Goal: Task Accomplishment & Management: Manage account settings

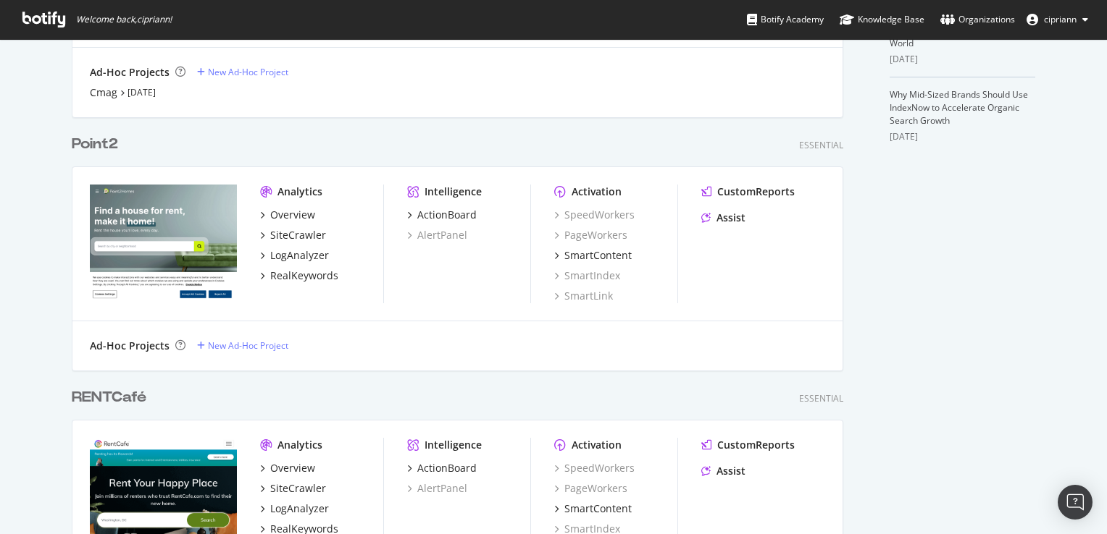
scroll to position [652, 0]
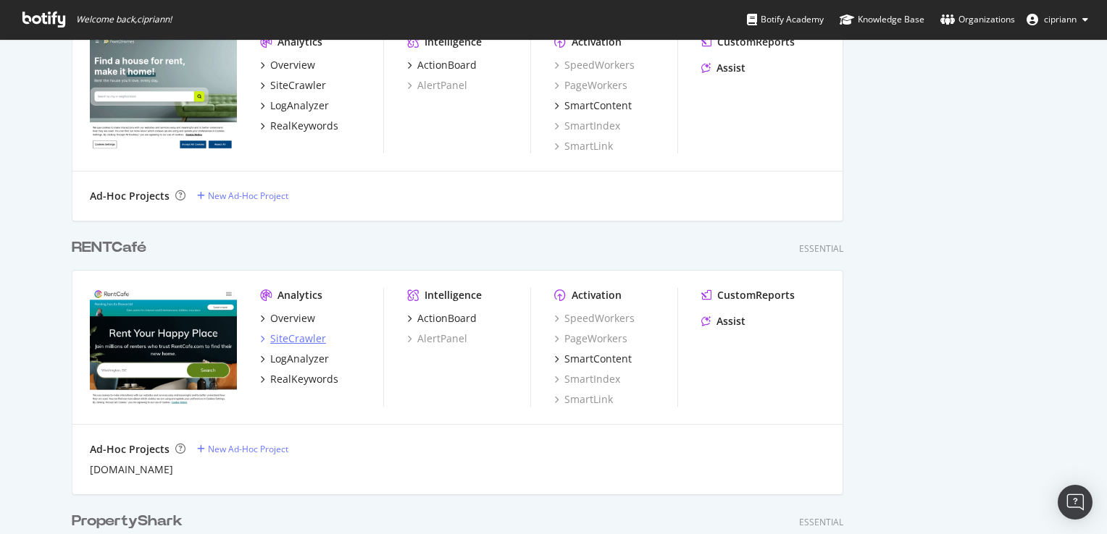
click at [290, 337] on div "SiteCrawler" at bounding box center [298, 339] width 56 height 14
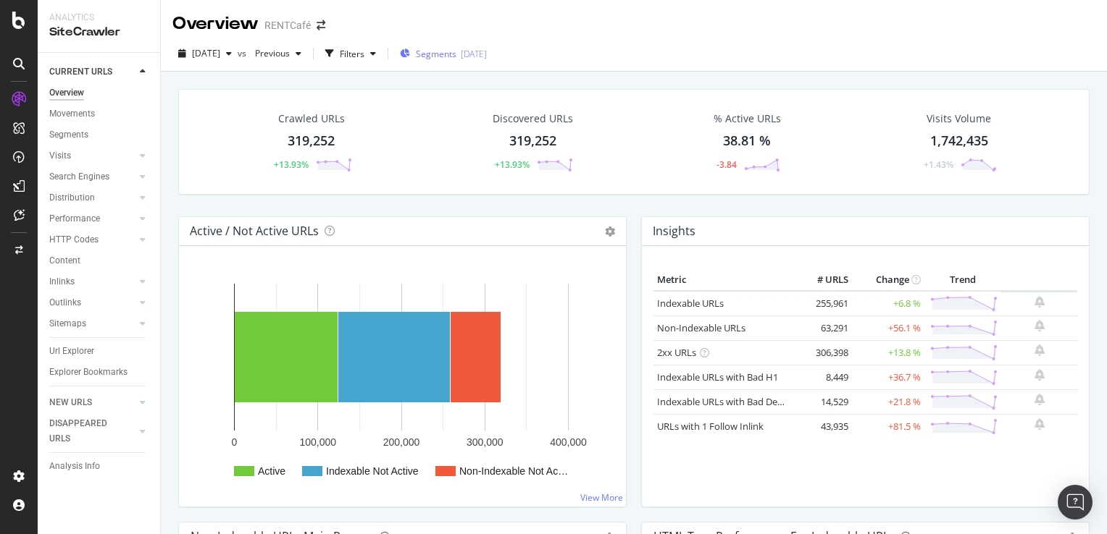
click at [456, 55] on span "Segments" at bounding box center [436, 54] width 41 height 12
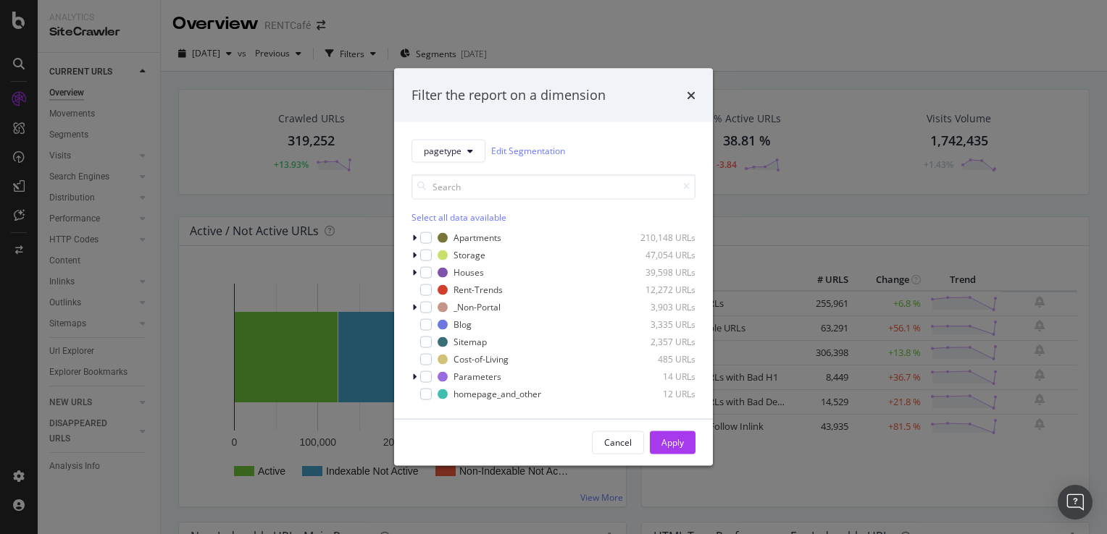
click at [408, 238] on div "pagetype Edit Segmentation Select all data available Apartments 210,148 URLs St…" at bounding box center [553, 270] width 319 height 297
click at [414, 236] on icon "modal" at bounding box center [414, 237] width 4 height 9
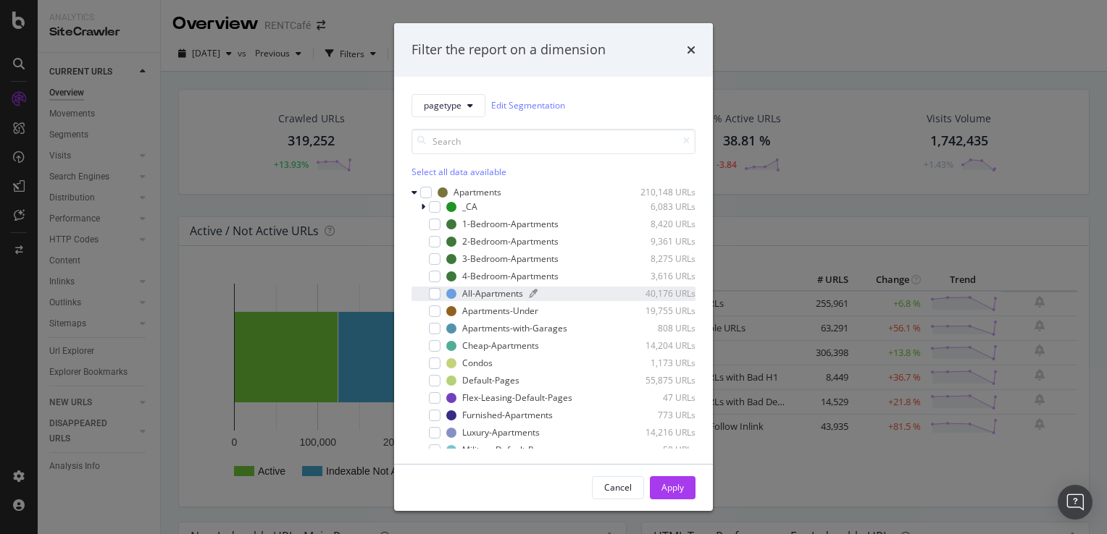
click at [481, 295] on div "All-Apartments" at bounding box center [492, 294] width 61 height 12
click at [675, 488] on div "Apply" at bounding box center [672, 488] width 22 height 12
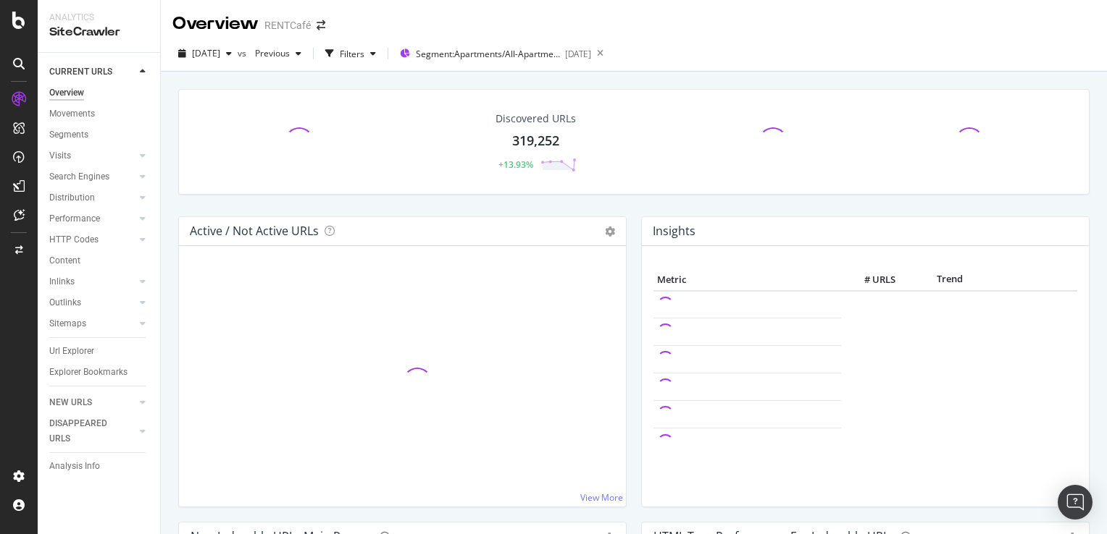
drag, startPoint x: 63, startPoint y: 353, endPoint x: 446, endPoint y: 317, distance: 384.8
click at [63, 353] on div "Url Explorer" at bounding box center [71, 351] width 45 height 15
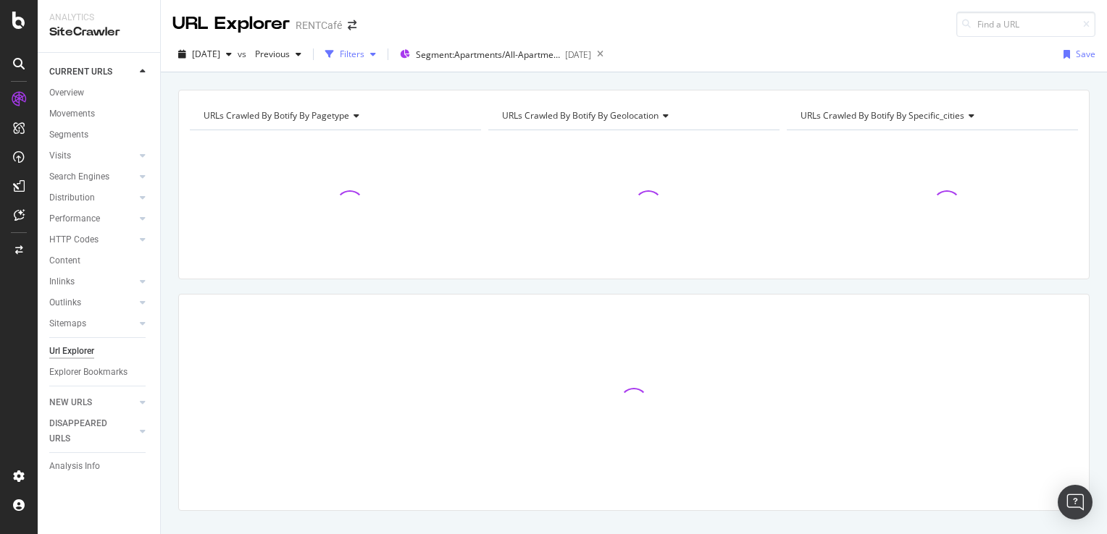
click at [364, 56] on div "Filters" at bounding box center [352, 54] width 25 height 12
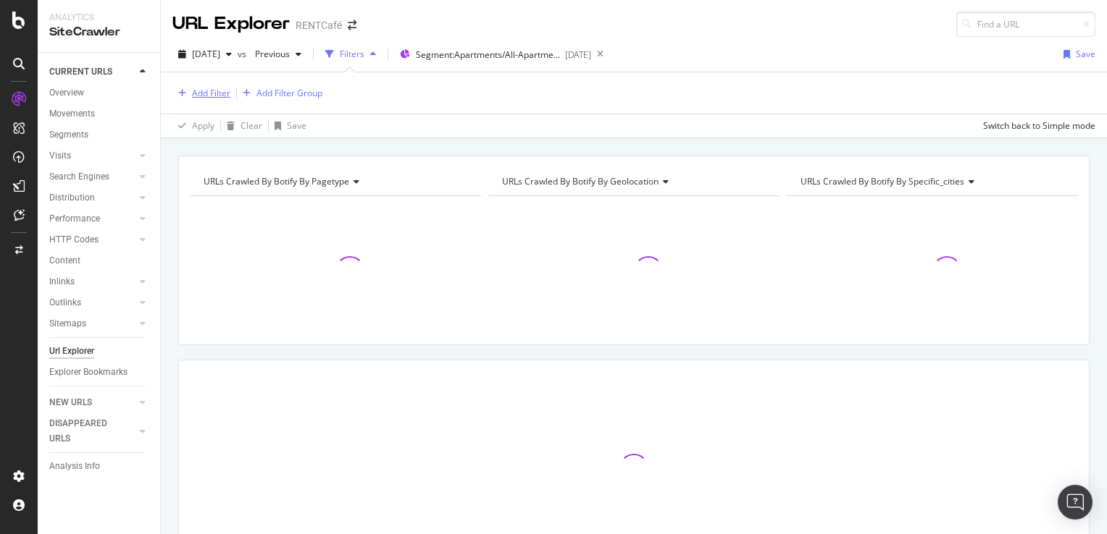
click at [217, 93] on div "Add Filter" at bounding box center [211, 93] width 38 height 12
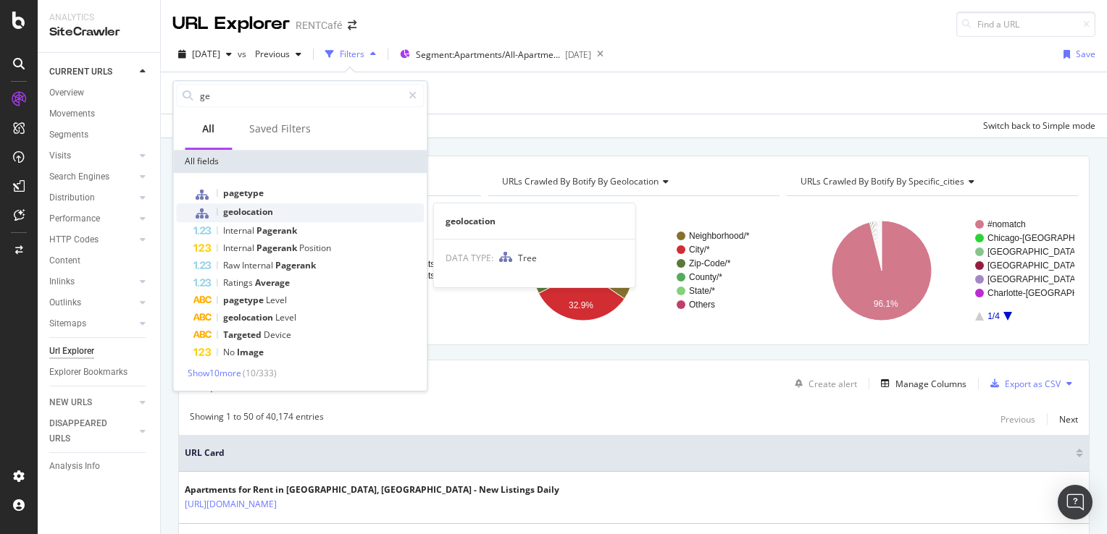
type input "ge"
click at [255, 215] on span "geolocation" at bounding box center [248, 212] width 50 height 12
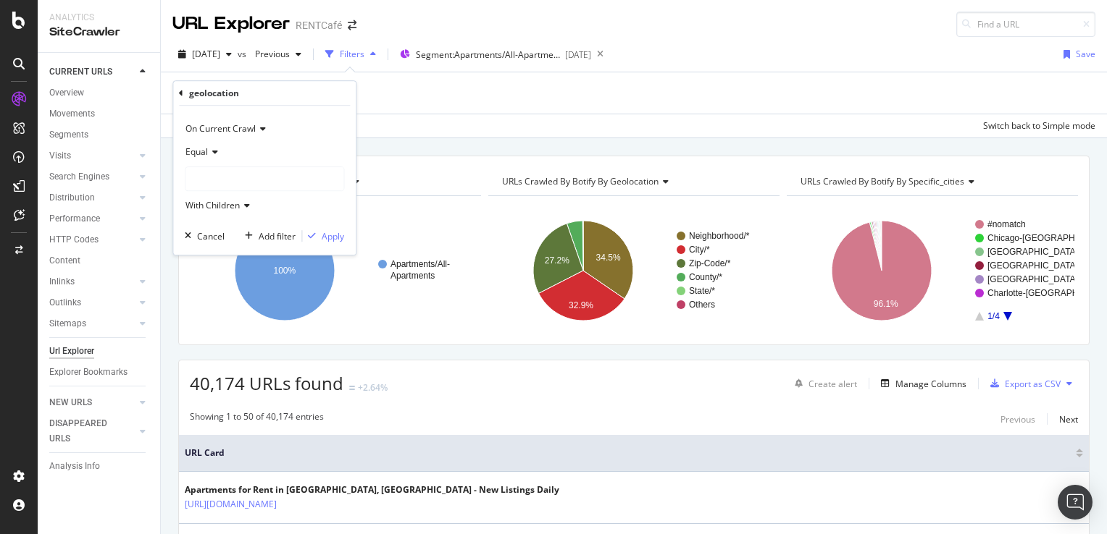
click at [237, 94] on div "geolocation" at bounding box center [214, 93] width 50 height 12
click at [214, 152] on icon at bounding box center [213, 152] width 10 height 9
click at [267, 148] on div "Equal" at bounding box center [264, 152] width 159 height 23
click at [261, 188] on div at bounding box center [264, 178] width 158 height 23
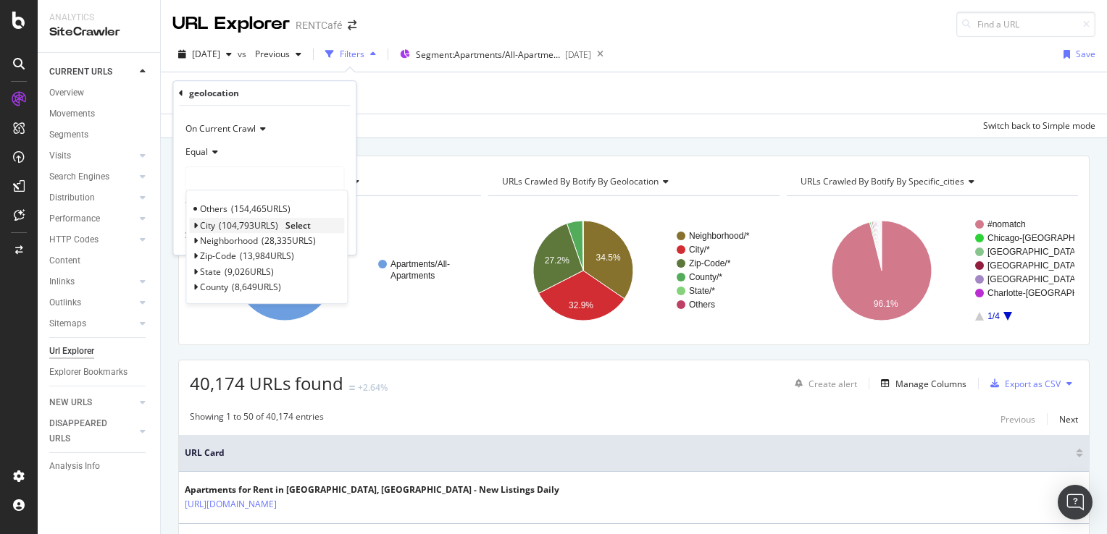
click at [211, 225] on span "City" at bounding box center [207, 225] width 15 height 12
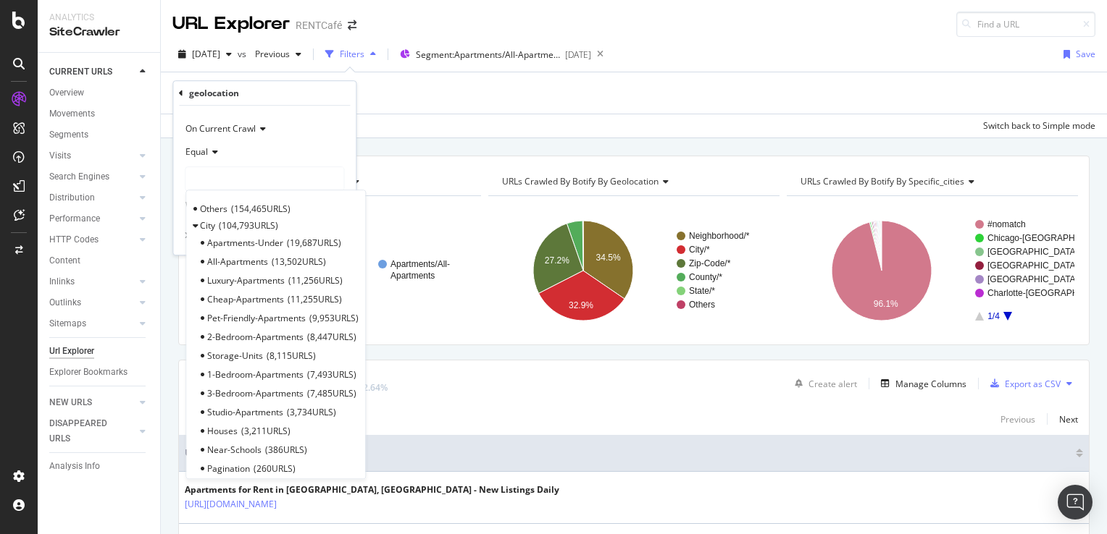
click at [251, 262] on span "All-Apartments" at bounding box center [237, 262] width 61 height 12
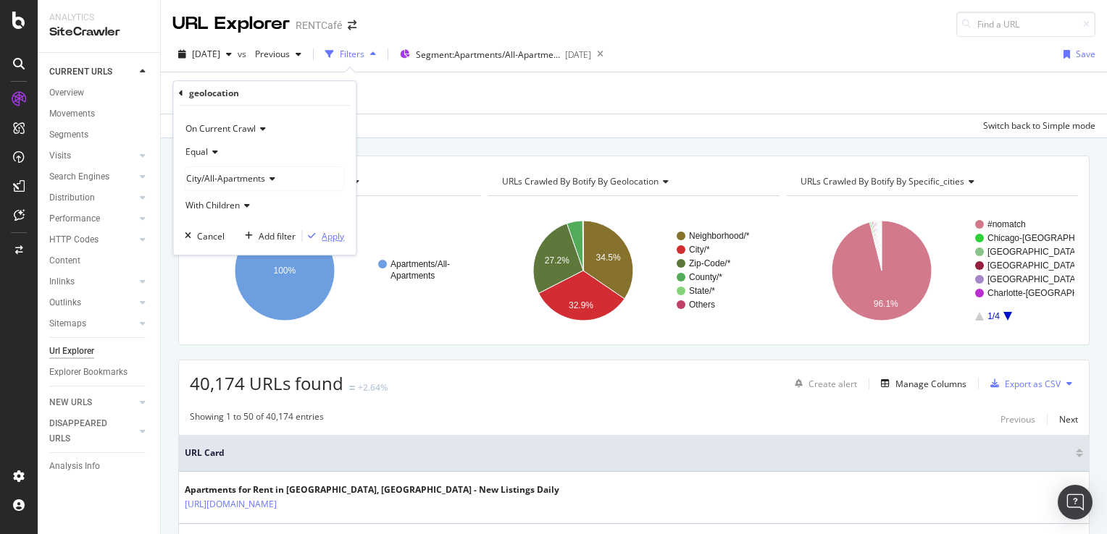
click at [334, 239] on div "Apply" at bounding box center [333, 236] width 22 height 12
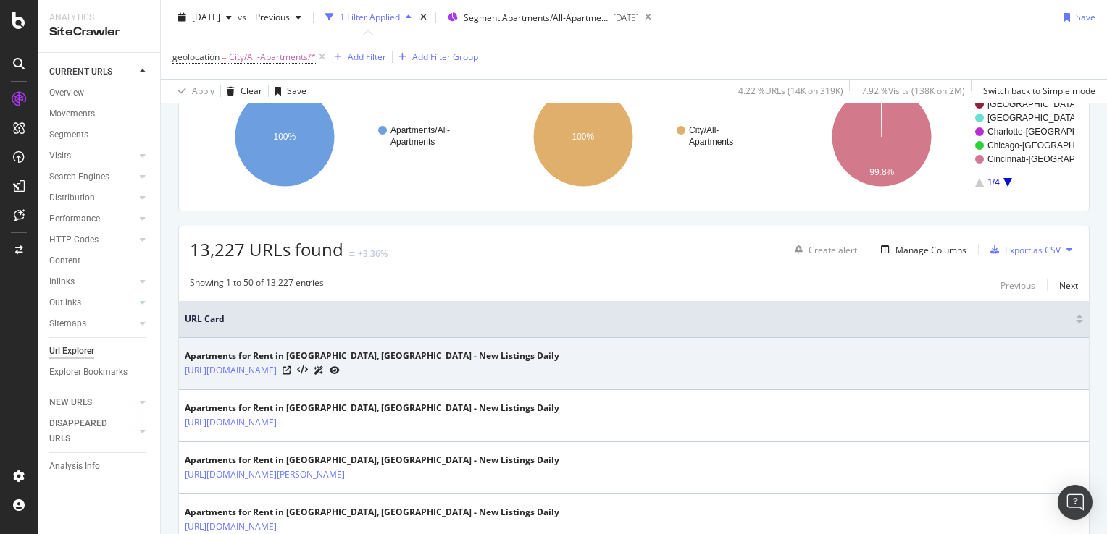
scroll to position [145, 0]
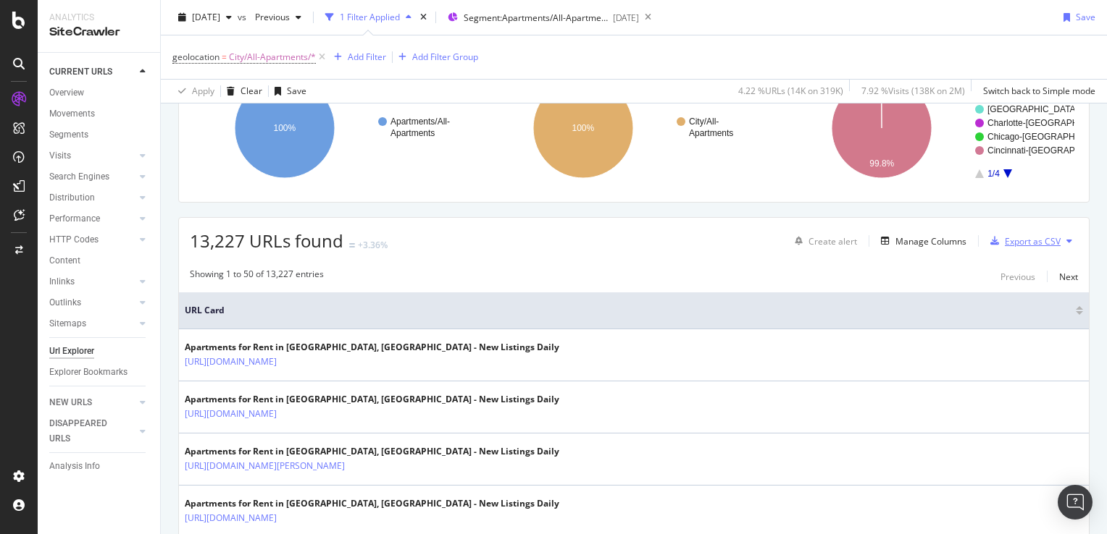
click at [1021, 242] on div "Export as CSV" at bounding box center [1033, 241] width 56 height 12
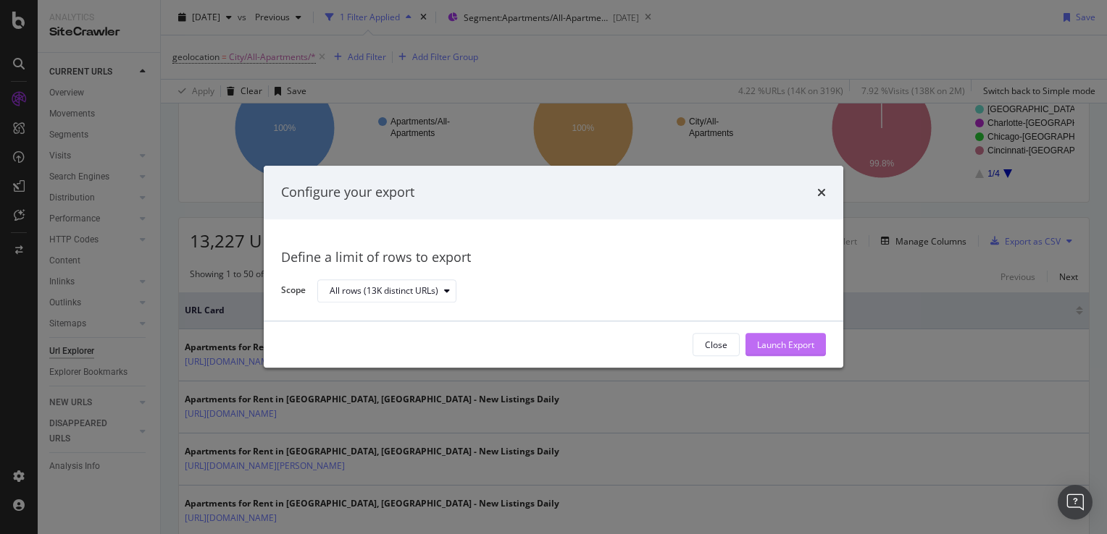
click at [762, 348] on div "Launch Export" at bounding box center [785, 345] width 57 height 12
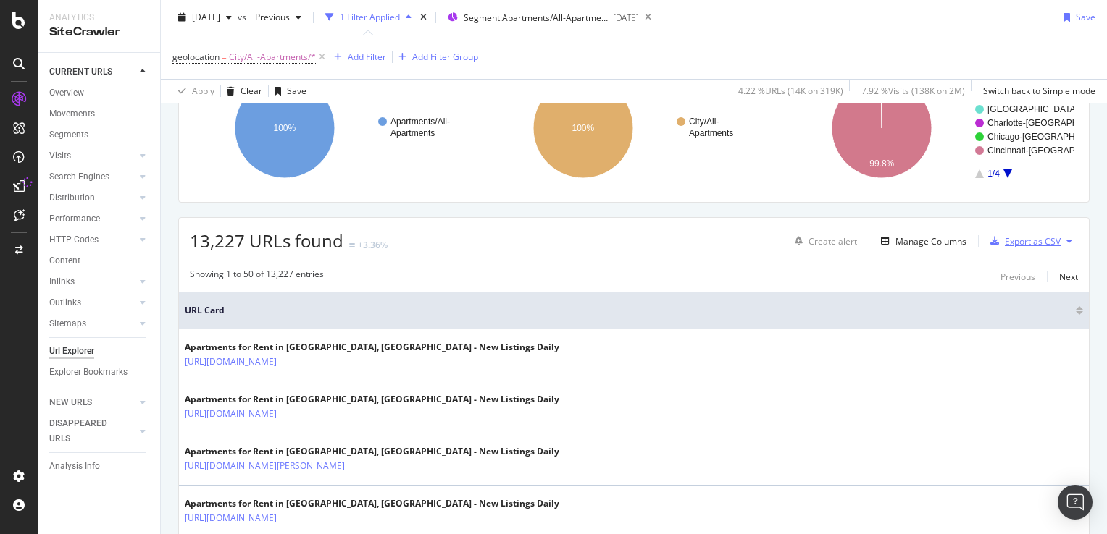
scroll to position [0, 0]
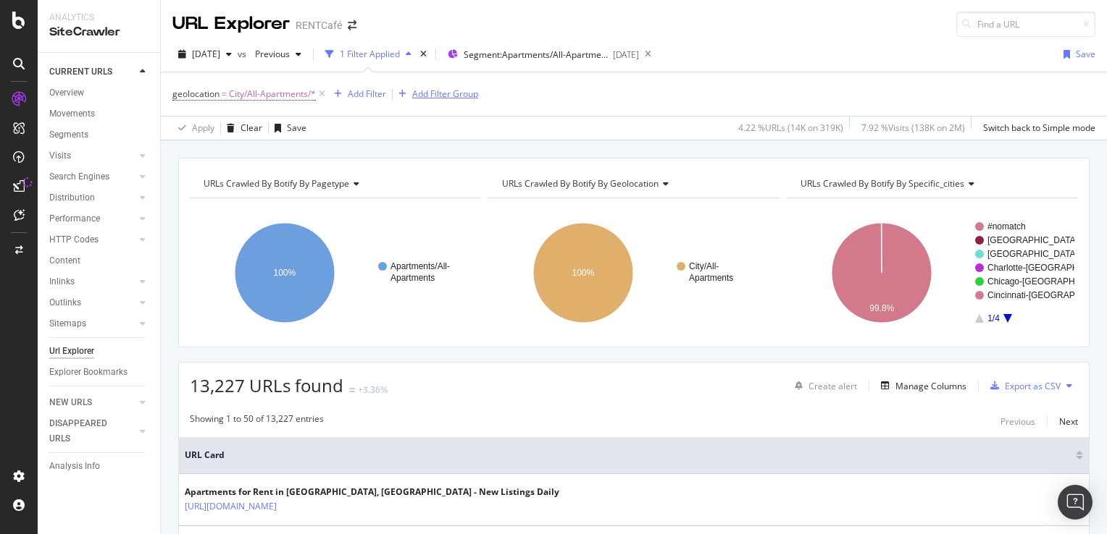
click at [319, 95] on icon at bounding box center [322, 94] width 12 height 14
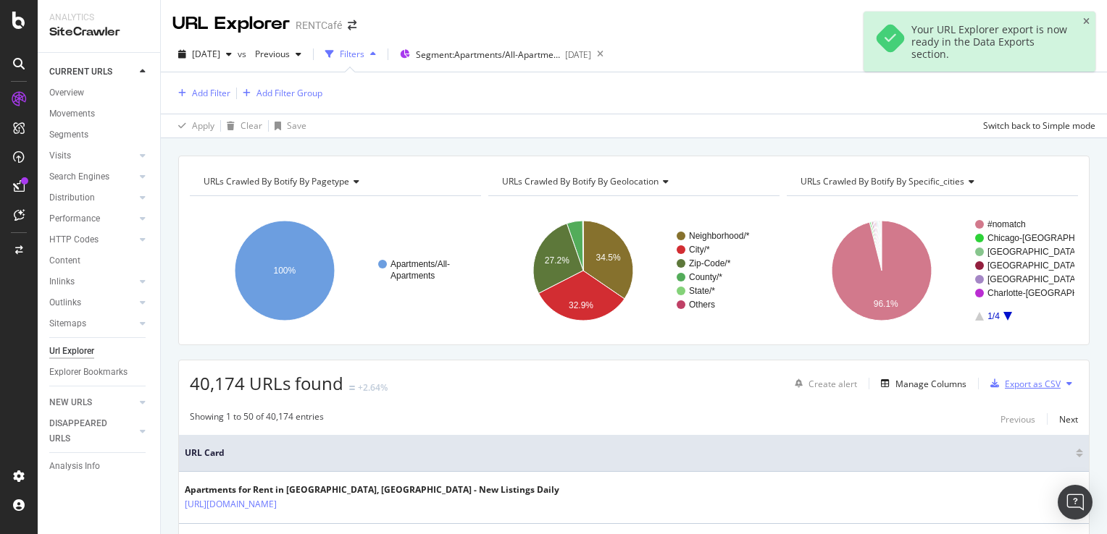
click at [1033, 386] on div "Export as CSV" at bounding box center [1033, 384] width 56 height 12
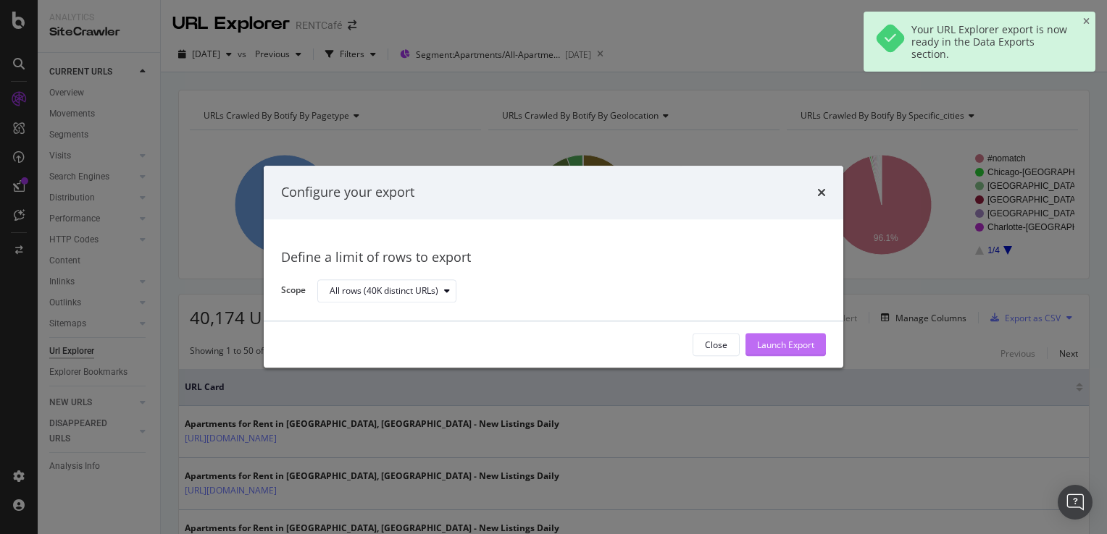
click at [792, 349] on div "Launch Export" at bounding box center [785, 345] width 57 height 12
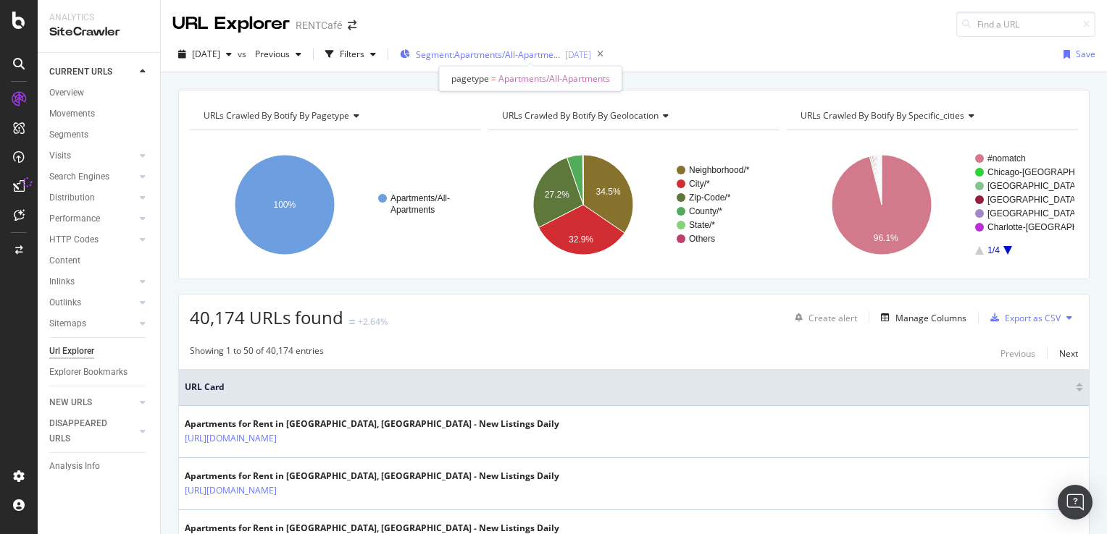
click at [524, 58] on span "Segment: Apartments/All-Apartments" at bounding box center [488, 55] width 145 height 12
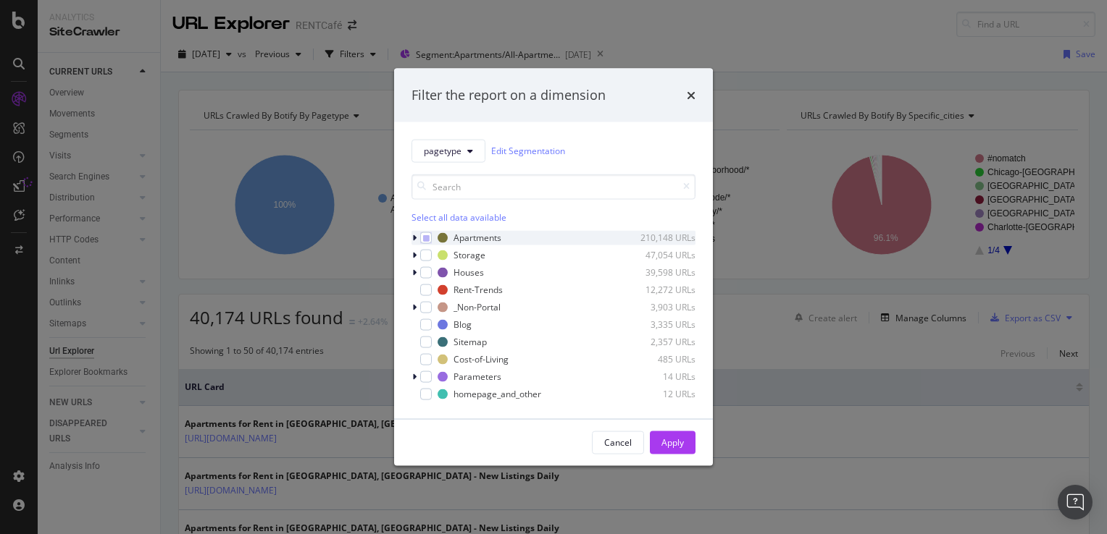
click at [414, 237] on icon "modal" at bounding box center [414, 237] width 4 height 9
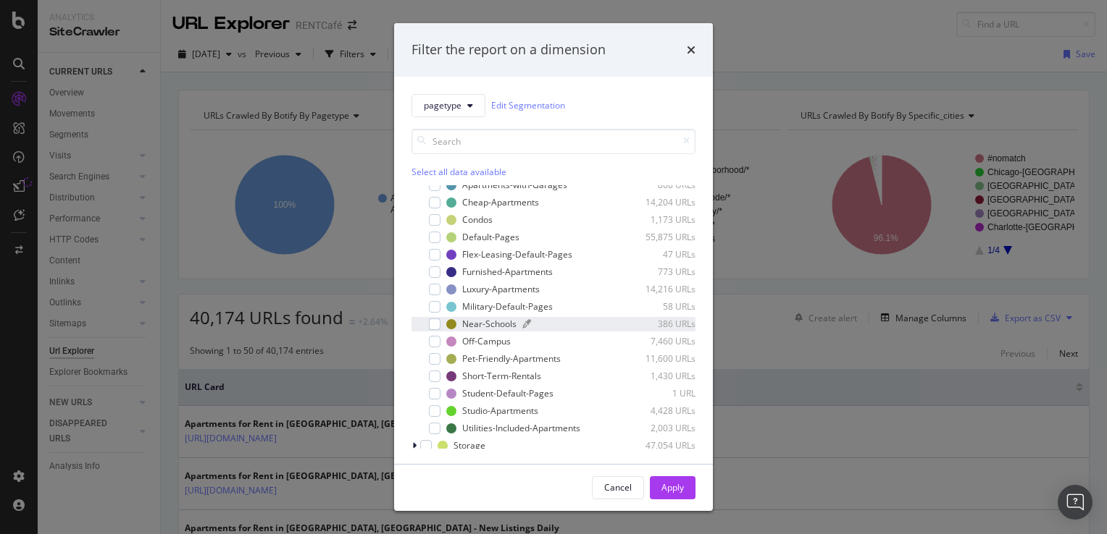
scroll to position [70, 0]
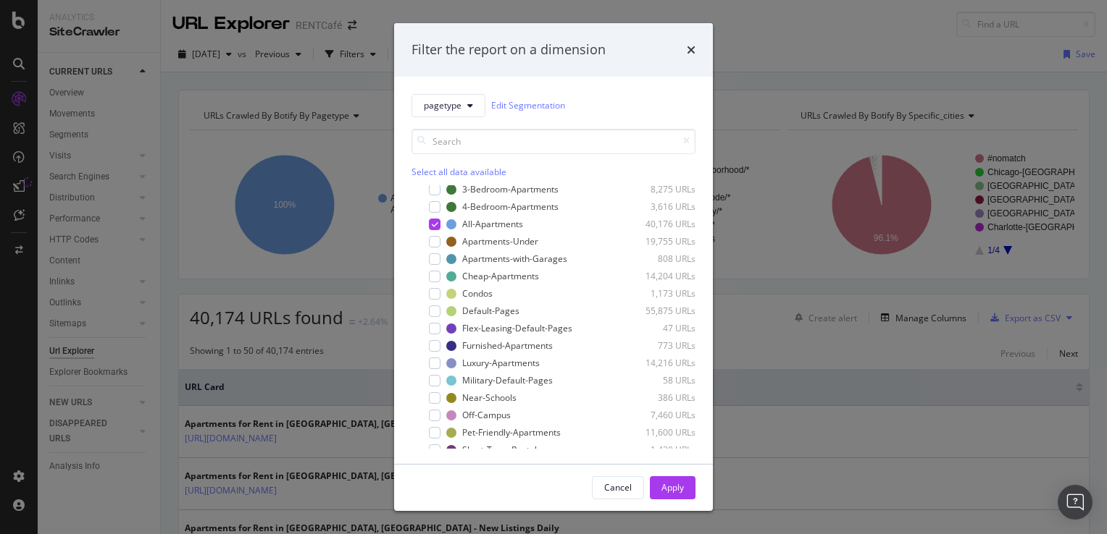
click at [921, 25] on div "Filter the report on a dimension pagetype Edit Segmentation Select all data ava…" at bounding box center [553, 267] width 1107 height 534
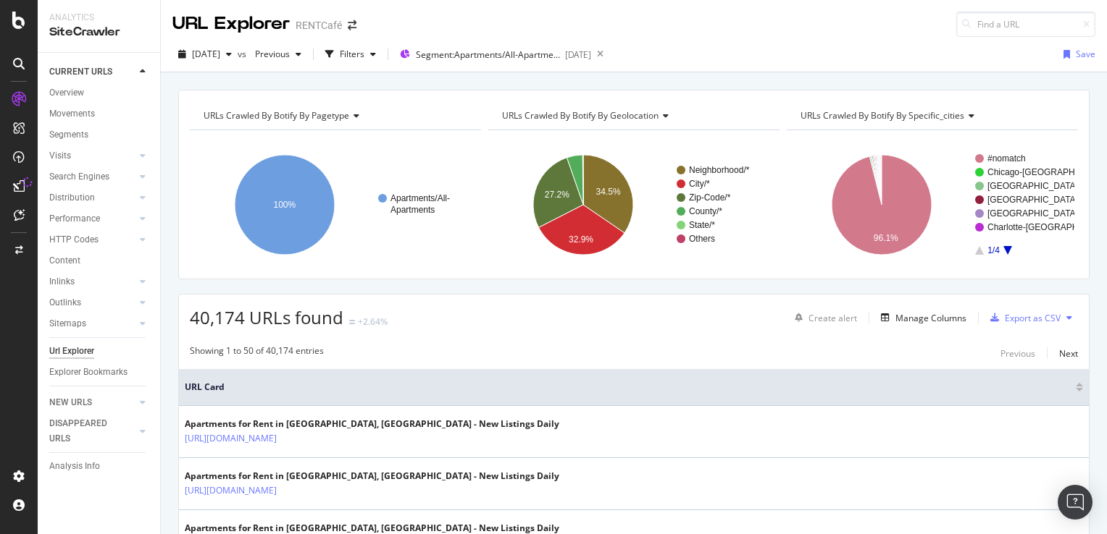
click at [22, 183] on icon at bounding box center [27, 182] width 14 height 14
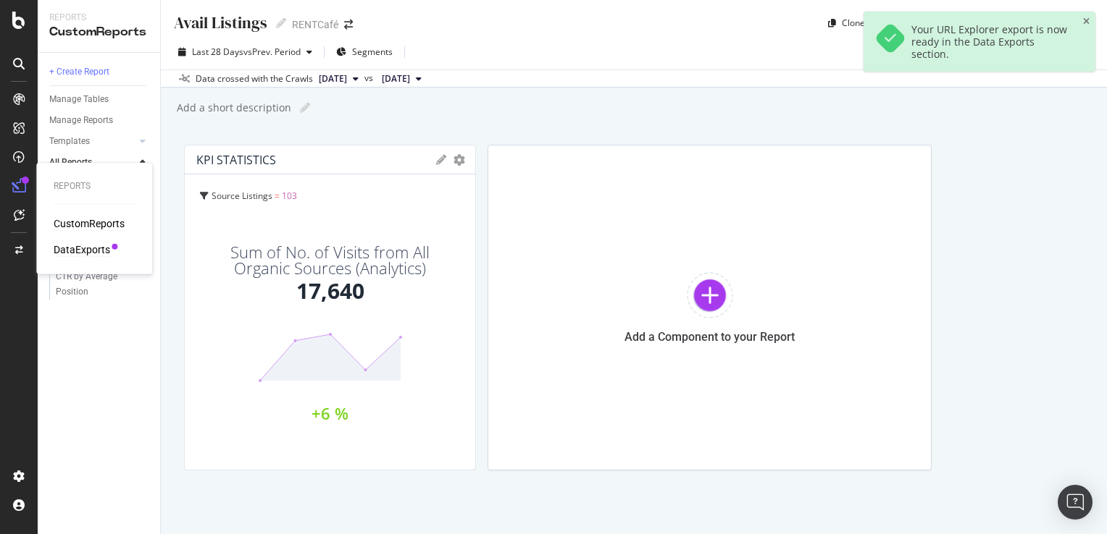
click at [98, 248] on div "DataExports" at bounding box center [82, 250] width 56 height 14
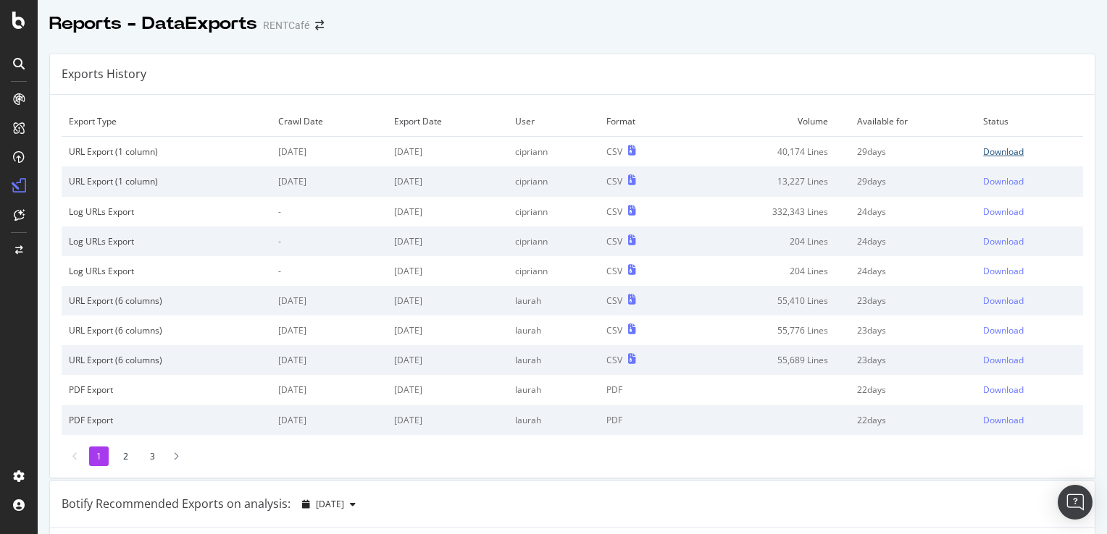
click at [990, 146] on div "Download" at bounding box center [1003, 152] width 41 height 12
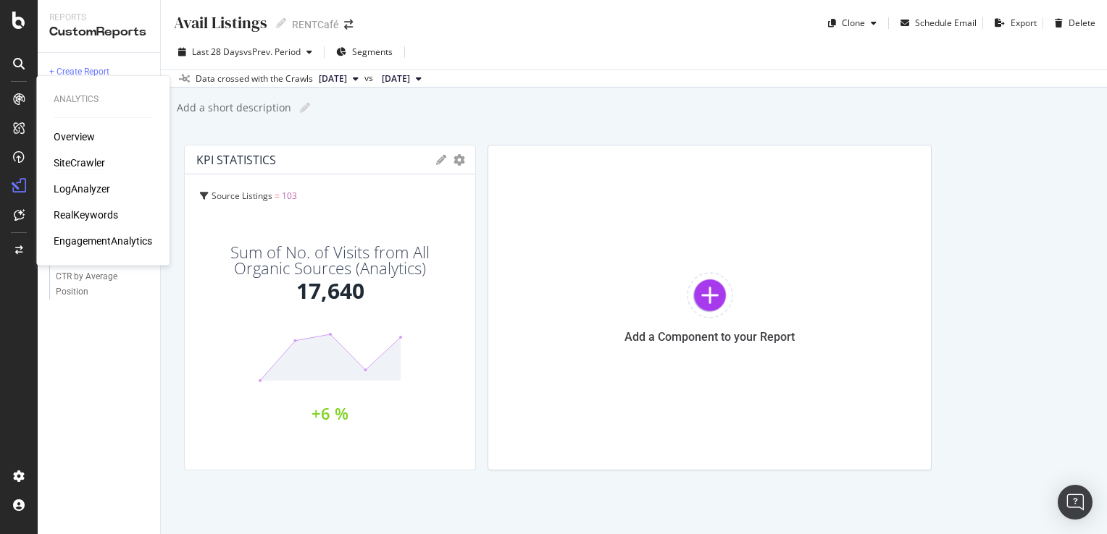
click at [80, 169] on div "SiteCrawler" at bounding box center [79, 163] width 51 height 14
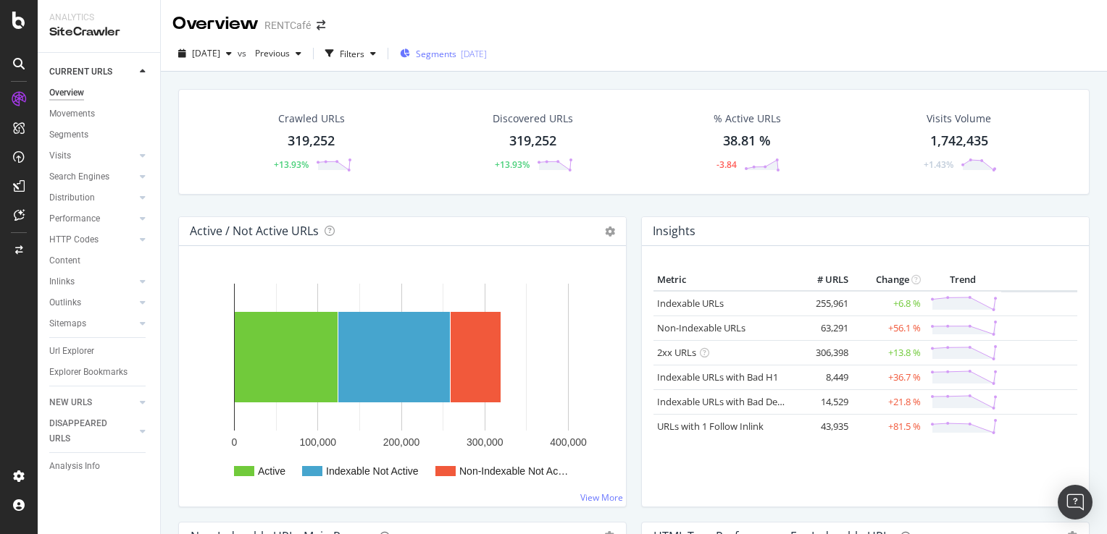
click at [456, 54] on span "Segments" at bounding box center [436, 54] width 41 height 12
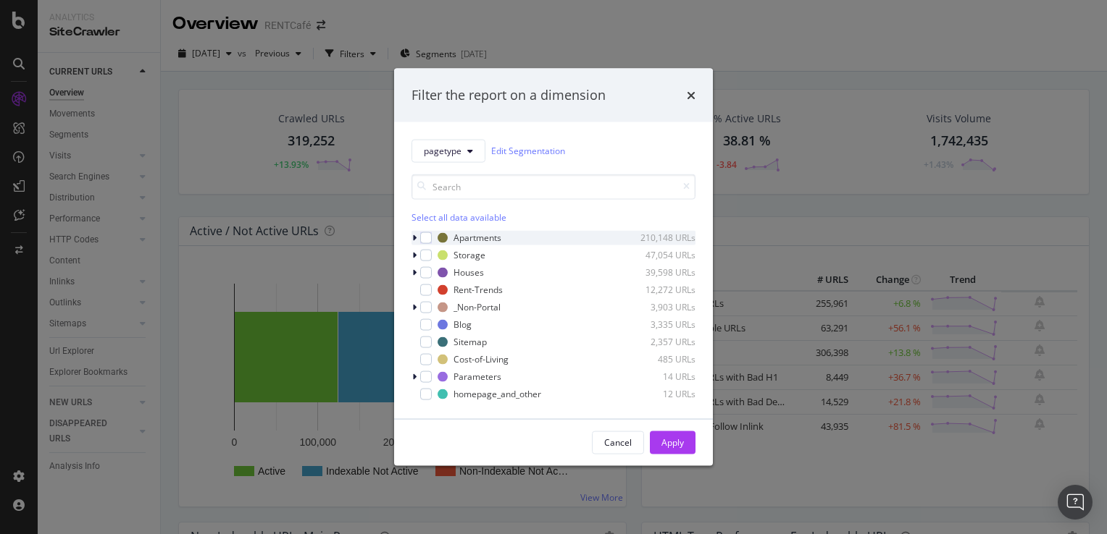
click at [412, 238] on icon "modal" at bounding box center [414, 237] width 4 height 9
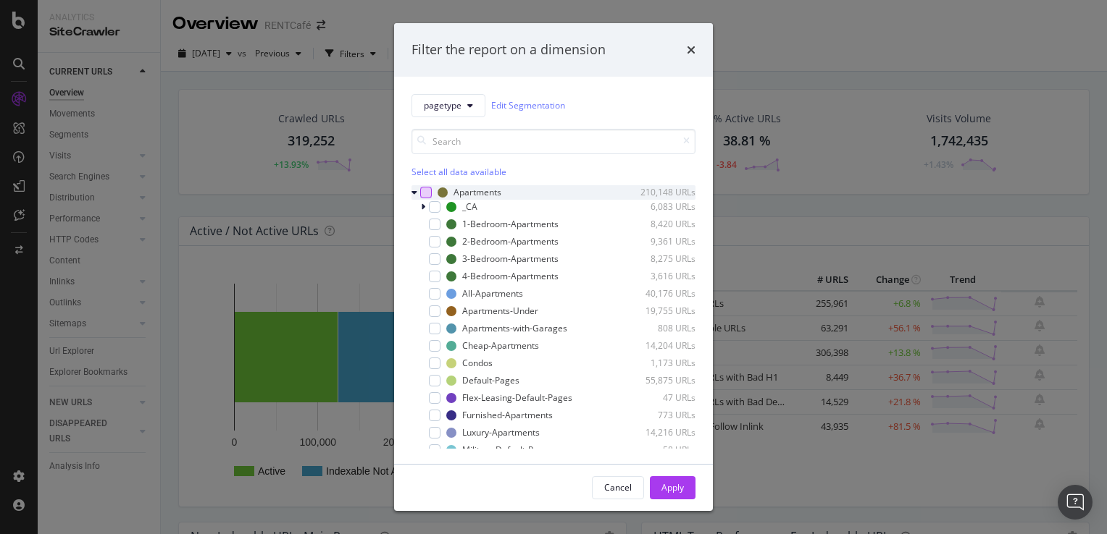
click at [426, 193] on div "modal" at bounding box center [426, 193] width 12 height 12
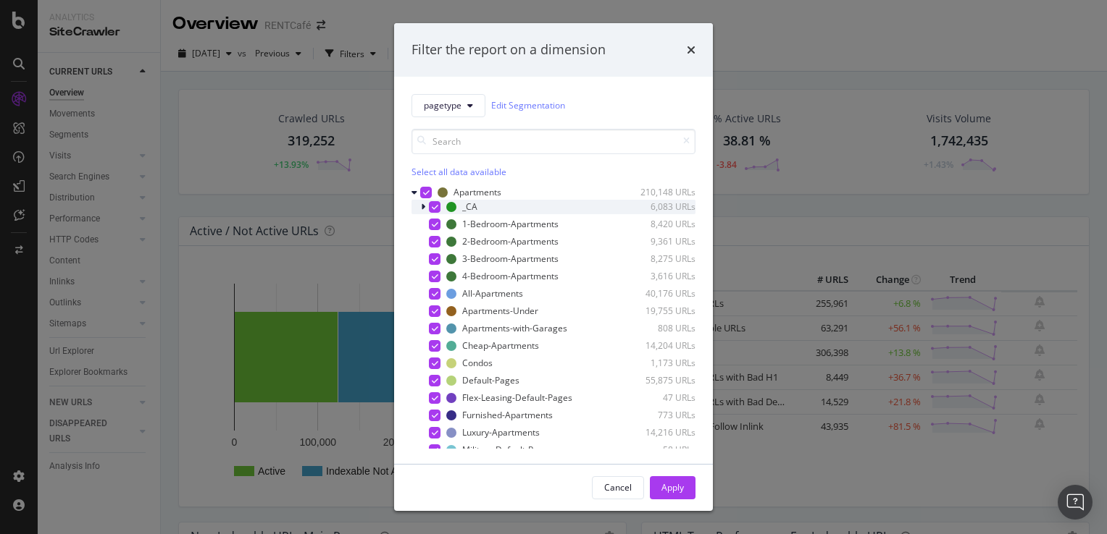
click at [436, 207] on icon "modal" at bounding box center [435, 207] width 7 height 7
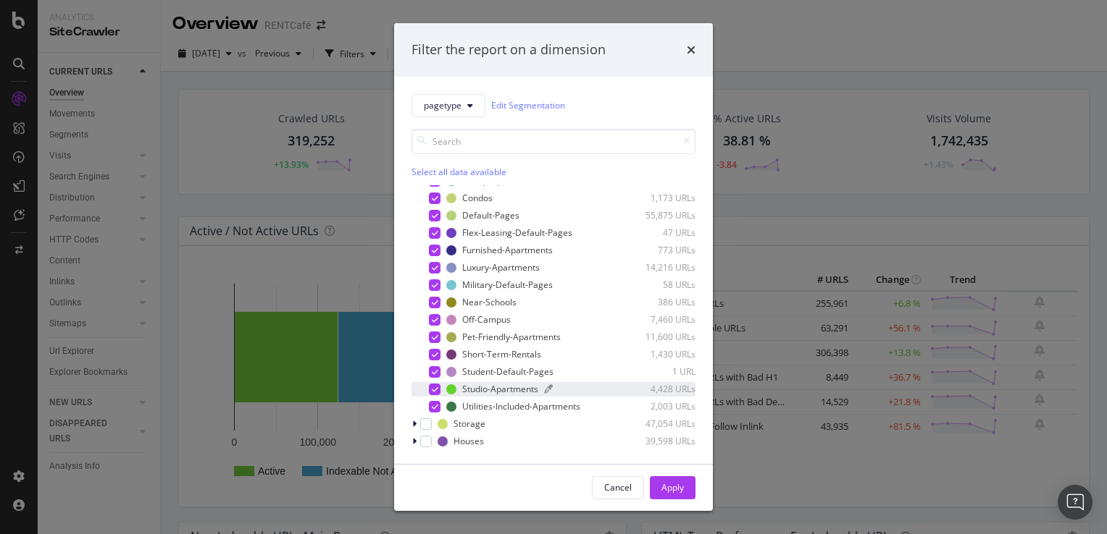
scroll to position [145, 0]
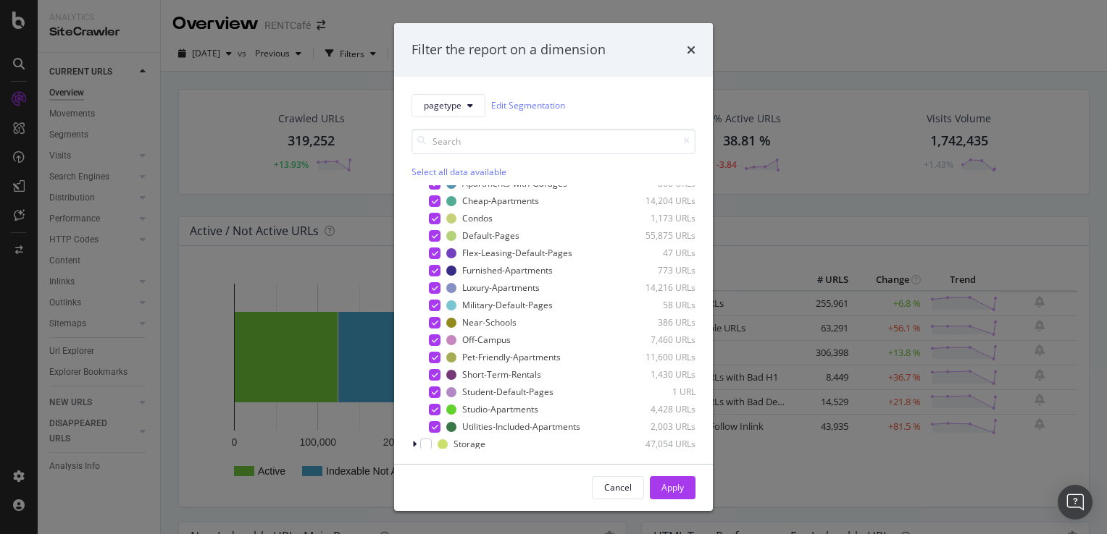
drag, startPoint x: 675, startPoint y: 488, endPoint x: 786, endPoint y: 491, distance: 110.8
click at [675, 487] on div "Apply" at bounding box center [672, 488] width 22 height 12
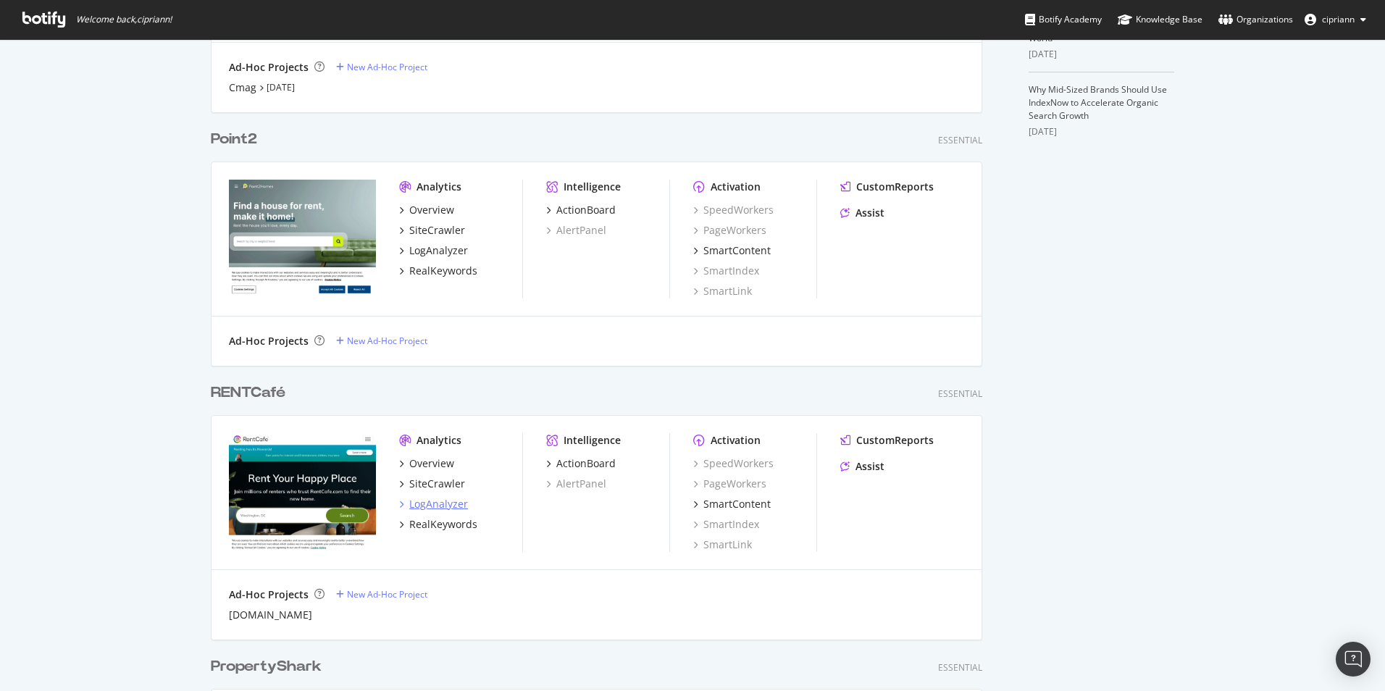
scroll to position [579, 0]
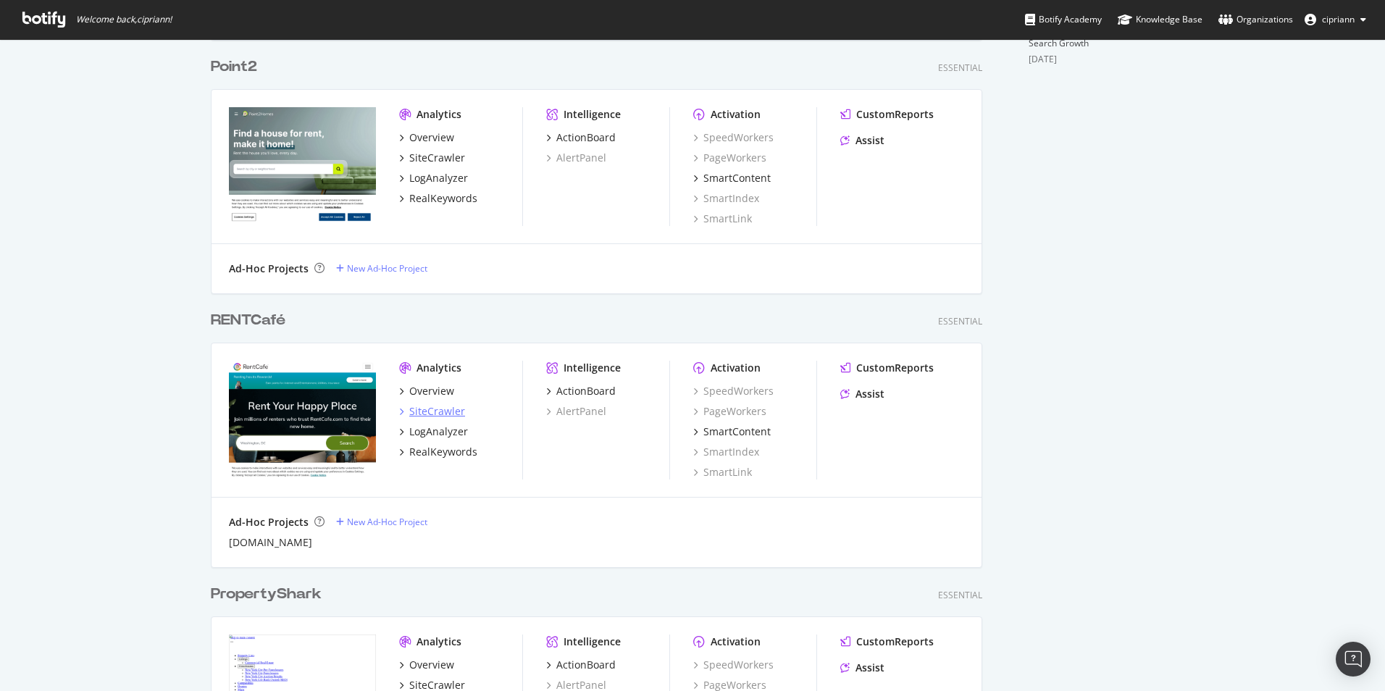
click at [431, 416] on div "SiteCrawler" at bounding box center [437, 411] width 56 height 14
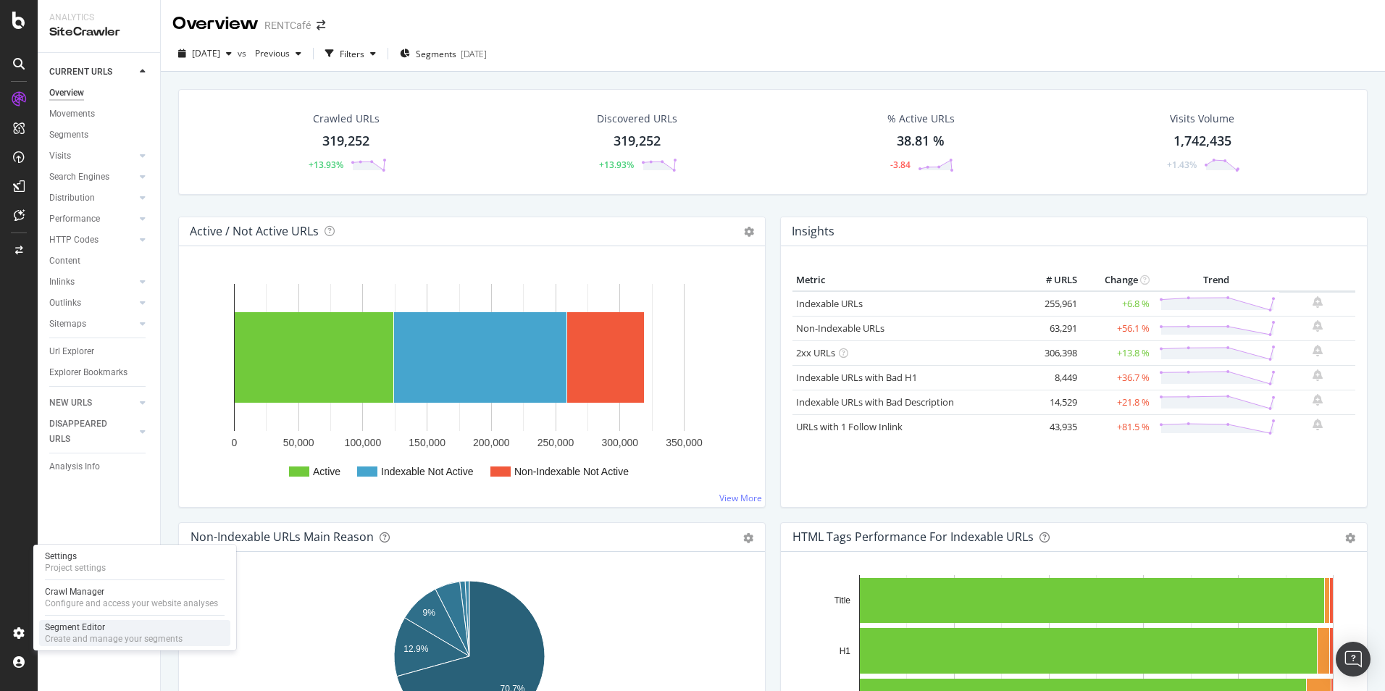
click at [94, 639] on div "Create and manage your segments" at bounding box center [114, 639] width 138 height 12
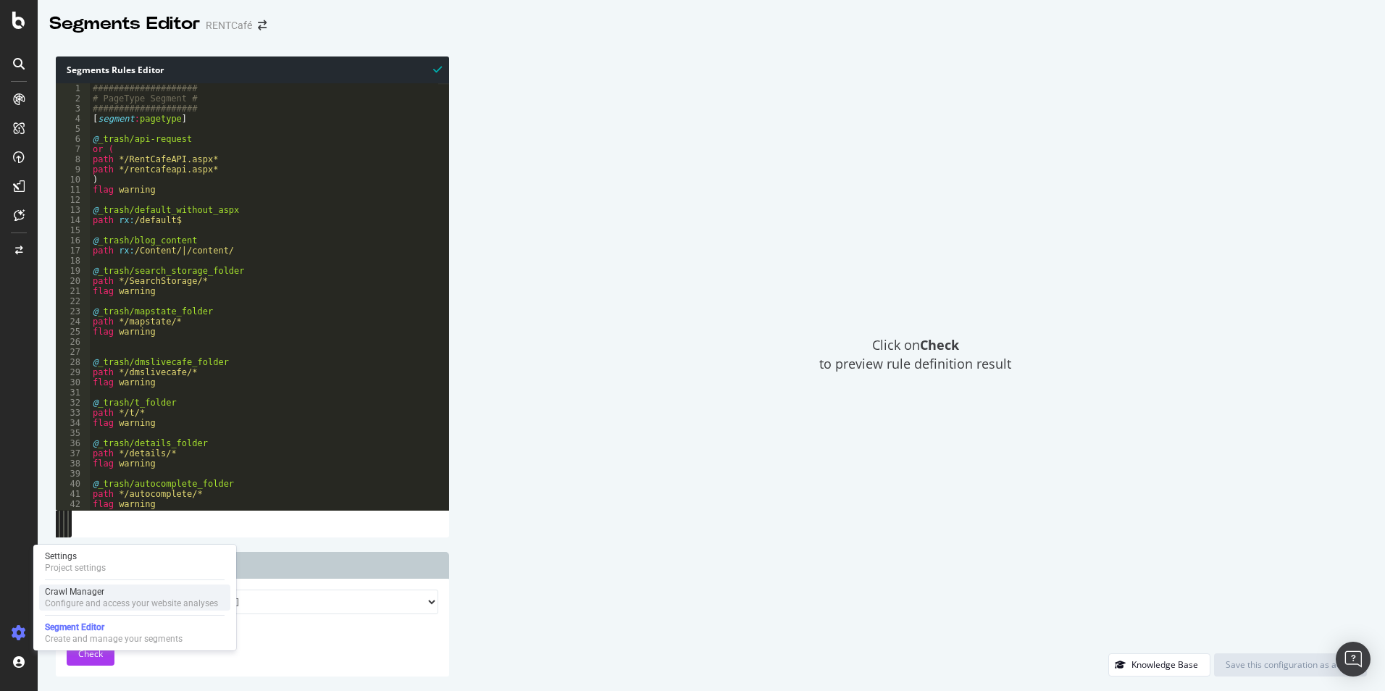
click at [79, 592] on div "Crawl Manager" at bounding box center [131, 592] width 173 height 12
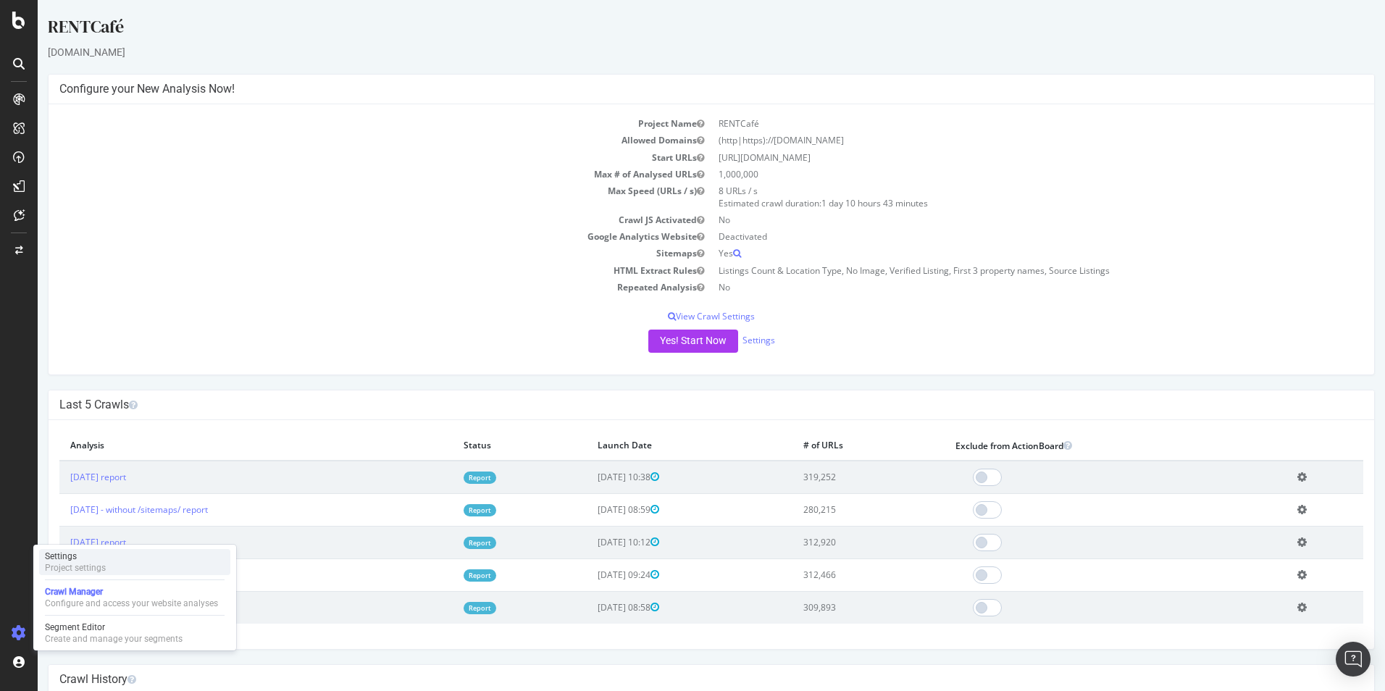
click at [87, 566] on div "Project settings" at bounding box center [75, 568] width 61 height 12
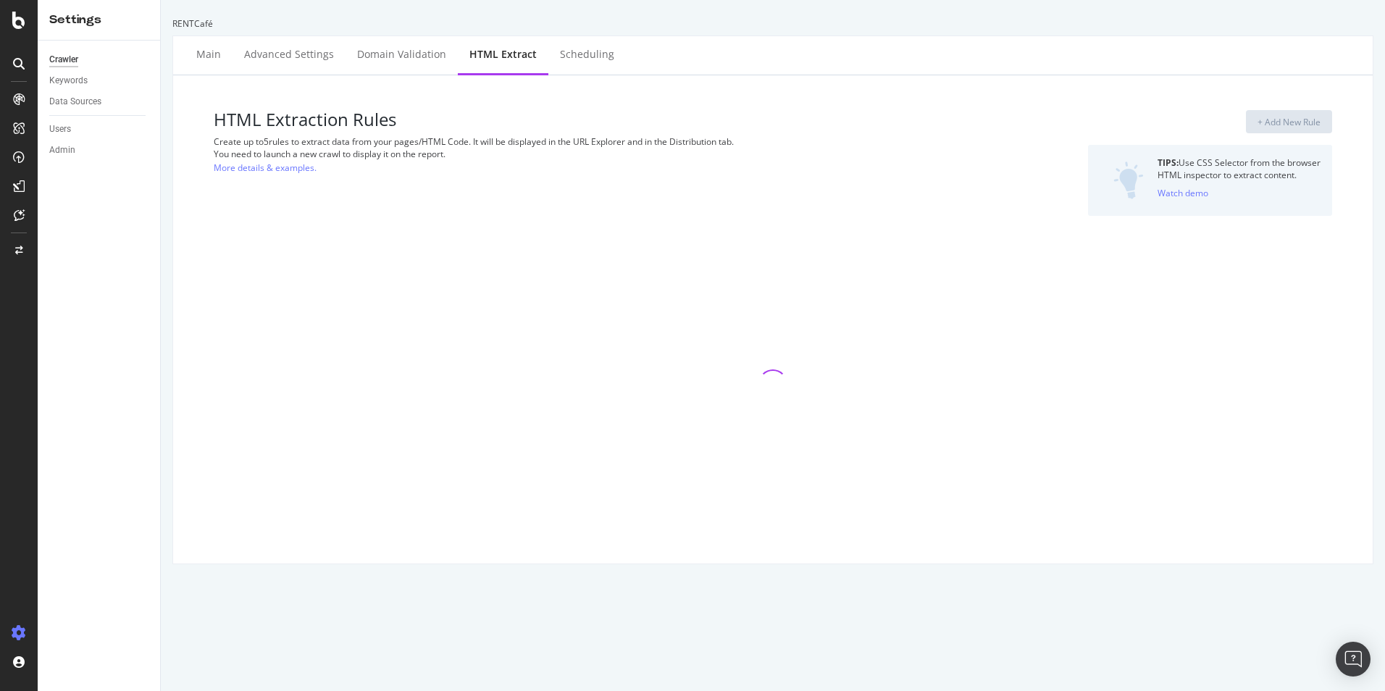
select select "count"
select select "list"
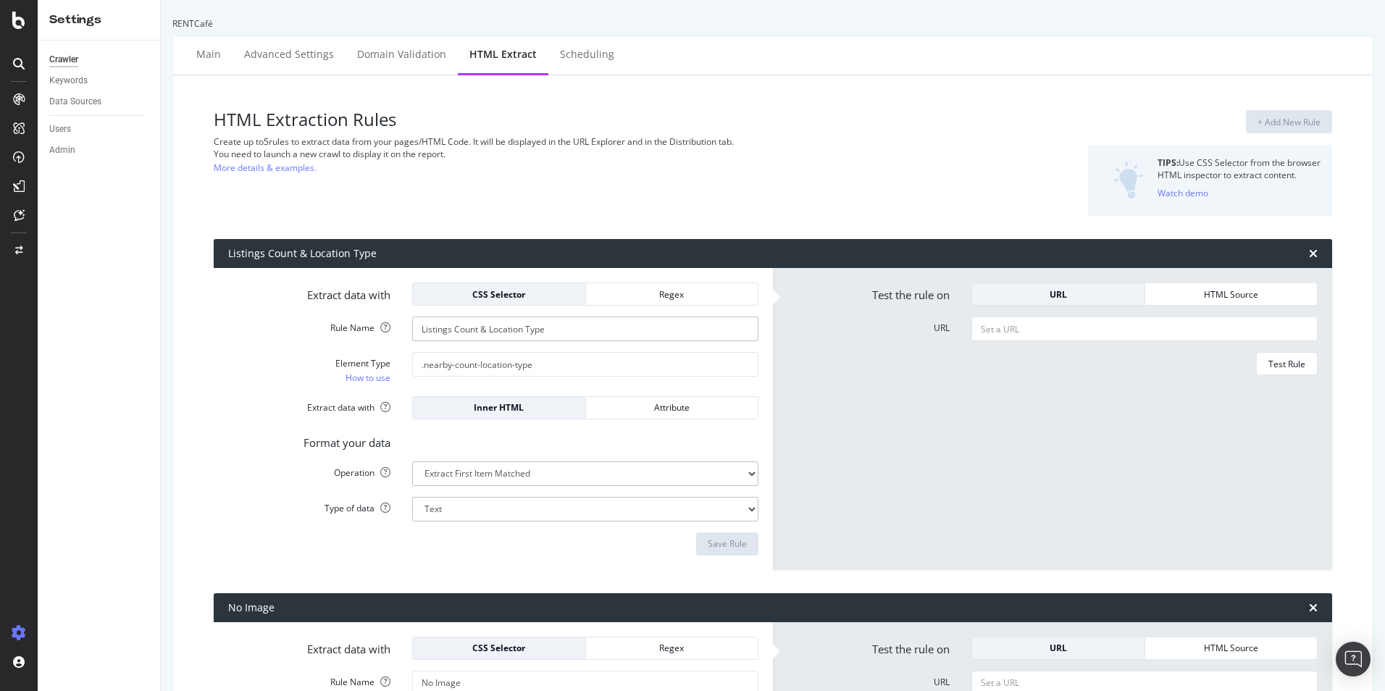
drag, startPoint x: 561, startPoint y: 330, endPoint x: 393, endPoint y: 330, distance: 167.3
click at [393, 330] on div "Rule Name Listings Count & Location Type" at bounding box center [493, 328] width 552 height 25
drag, startPoint x: 553, startPoint y: 368, endPoint x: 410, endPoint y: 364, distance: 143.5
click at [412, 364] on input ".nearby-count-location-type" at bounding box center [585, 364] width 346 height 25
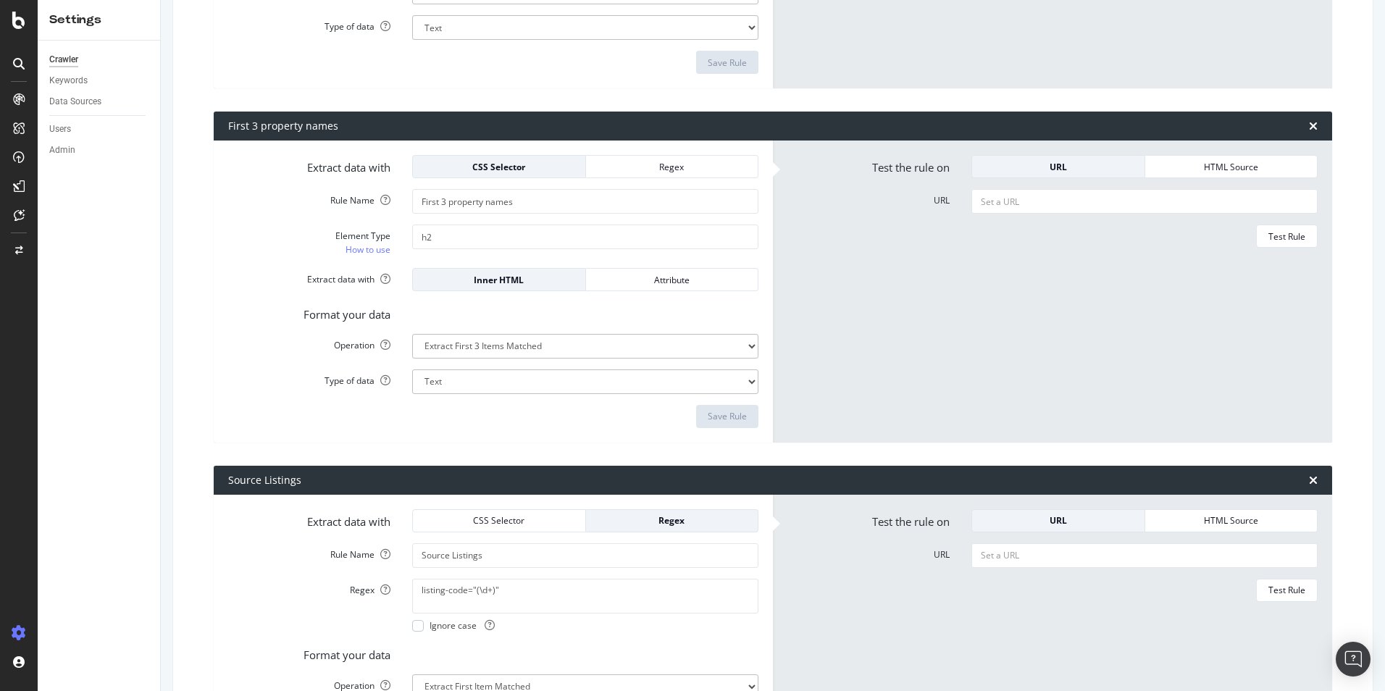
scroll to position [1231, 0]
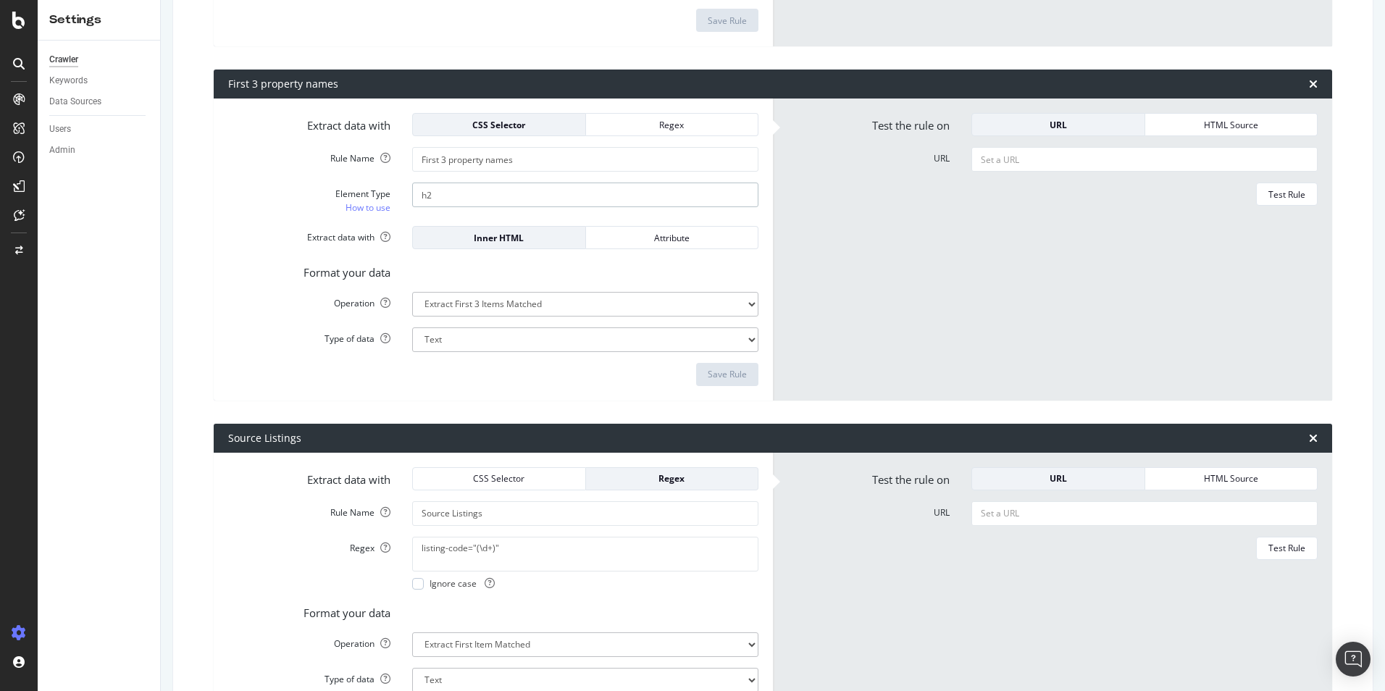
drag, startPoint x: 449, startPoint y: 198, endPoint x: 394, endPoint y: 198, distance: 55.0
click at [394, 198] on div "Element Type How to use h2" at bounding box center [493, 199] width 552 height 33
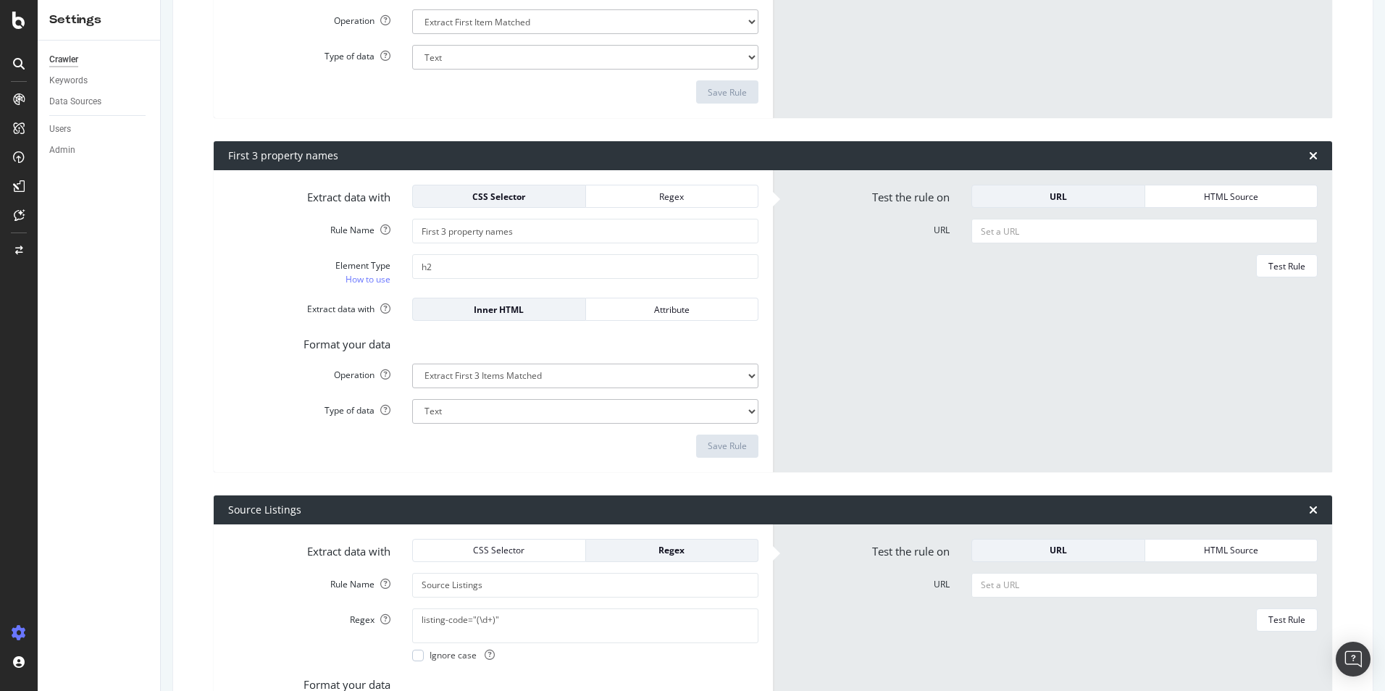
scroll to position [1086, 0]
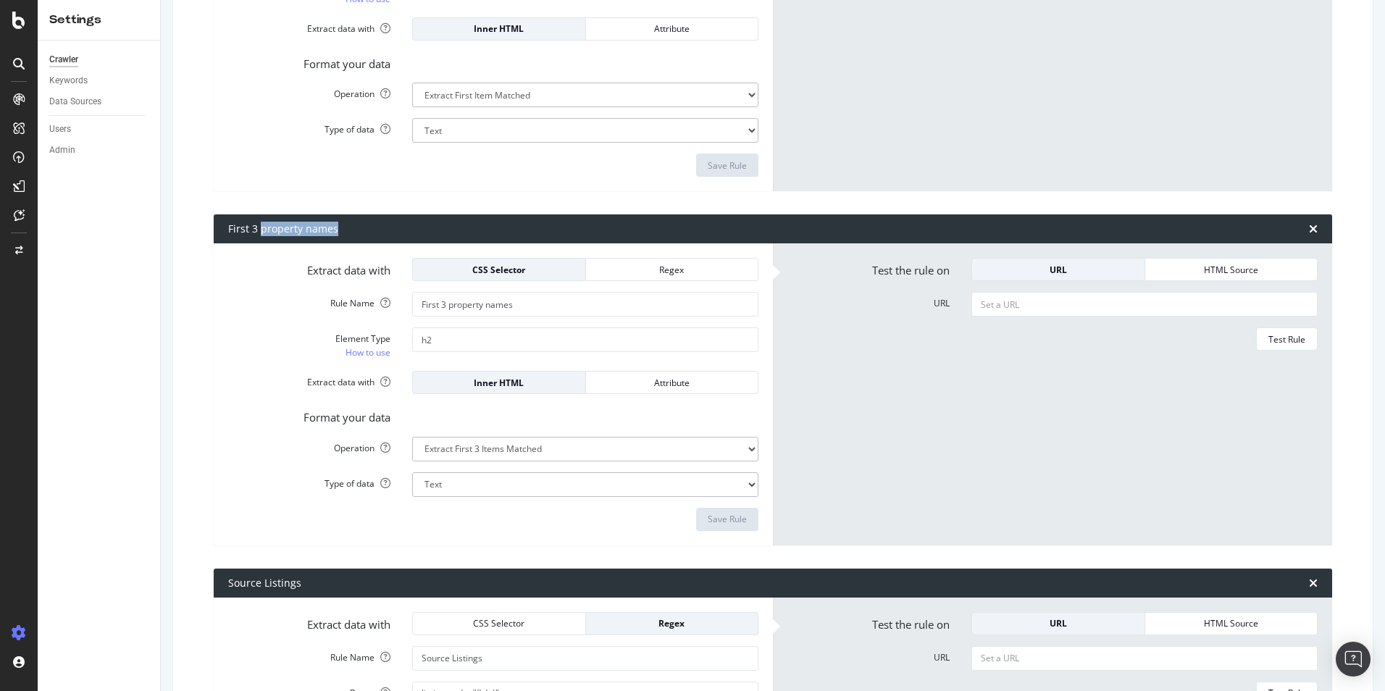
drag, startPoint x: 342, startPoint y: 225, endPoint x: 260, endPoint y: 227, distance: 81.9
click at [260, 227] on div "First 3 property names" at bounding box center [773, 228] width 1118 height 29
copy div "property names"
